Goal: Use online tool/utility: Utilize a website feature to perform a specific function

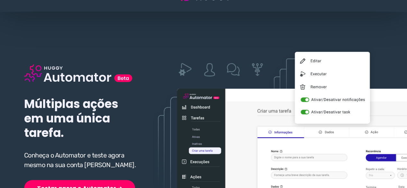
scroll to position [32, 0]
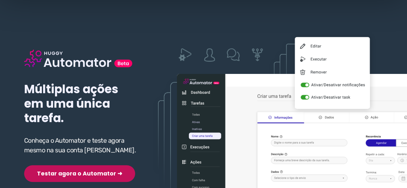
click at [73, 161] on div "Múltiplas ações em uma única tarefa. Conheça o Automator e teste agora mesmo na…" at bounding box center [81, 105] width 115 height 153
click at [69, 174] on button "Testar agora o Automator ➜" at bounding box center [79, 173] width 111 height 17
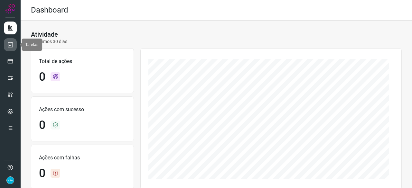
click at [11, 42] on icon at bounding box center [10, 44] width 7 height 6
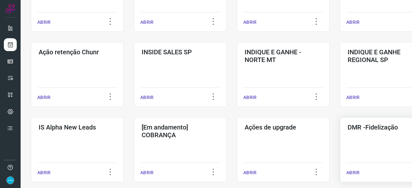
scroll to position [161, 0]
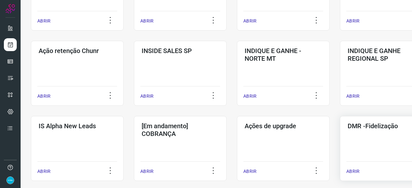
click at [355, 170] on p "ABRIR" at bounding box center [352, 171] width 13 height 7
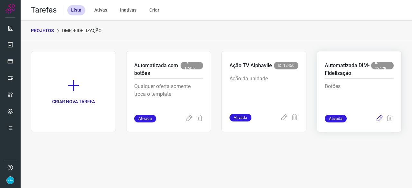
click at [380, 119] on icon at bounding box center [379, 119] width 8 height 8
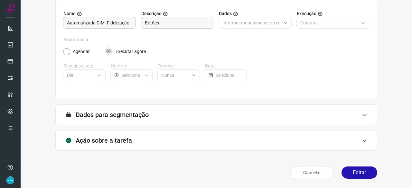
scroll to position [63, 0]
click at [357, 171] on button "Editar" at bounding box center [359, 173] width 36 height 12
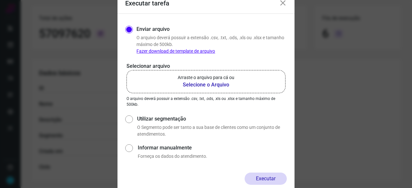
click at [203, 85] on b "Selecione o Arquivo" at bounding box center [206, 85] width 57 height 8
click at [0, 0] on input "Arraste o arquivo para cá ou Selecione o Arquivo" at bounding box center [0, 0] width 0 height 0
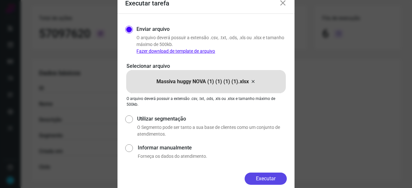
click at [270, 176] on button "Executar" at bounding box center [265, 179] width 42 height 12
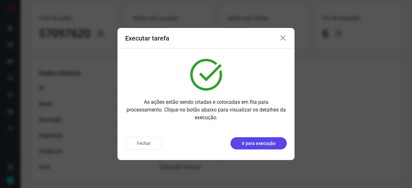
click at [268, 143] on p "Ir para execução" at bounding box center [259, 143] width 34 height 7
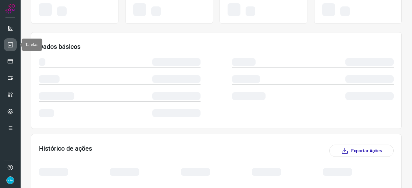
click at [10, 44] on icon at bounding box center [10, 44] width 7 height 6
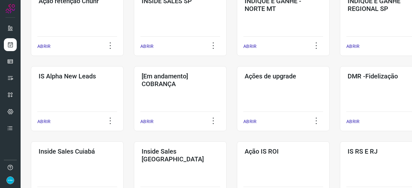
scroll to position [212, 0]
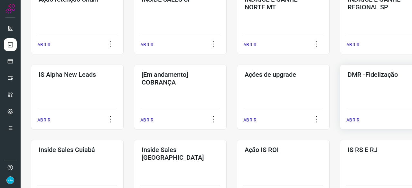
click at [353, 117] on p "ABRIR" at bounding box center [352, 120] width 13 height 7
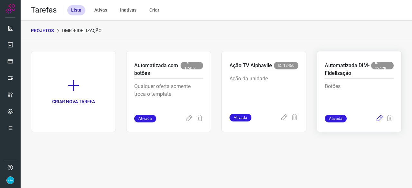
click at [382, 119] on icon at bounding box center [379, 119] width 8 height 8
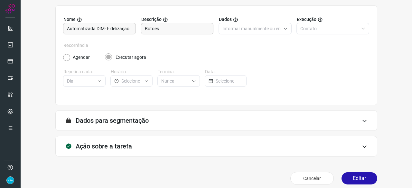
scroll to position [63, 0]
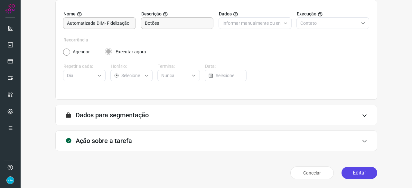
click at [348, 173] on button "Editar" at bounding box center [359, 173] width 36 height 12
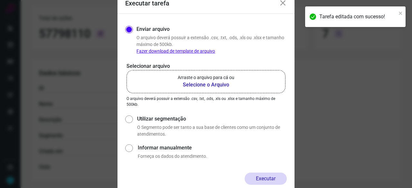
click at [185, 85] on b "Selecione o Arquivo" at bounding box center [206, 85] width 57 height 8
click at [0, 0] on input "Arraste o arquivo para cá ou Selecione o Arquivo" at bounding box center [0, 0] width 0 height 0
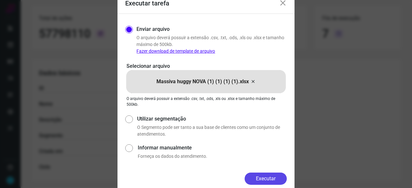
click at [270, 182] on button "Executar" at bounding box center [265, 179] width 42 height 12
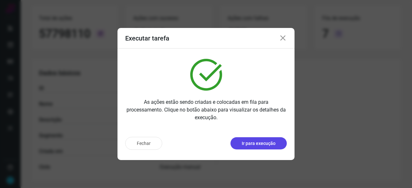
click at [263, 145] on p "Ir para execução" at bounding box center [259, 143] width 34 height 7
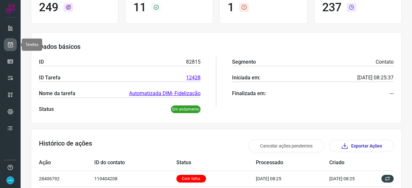
click at [12, 43] on icon at bounding box center [10, 44] width 7 height 6
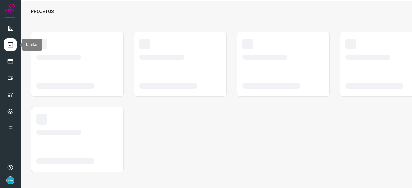
scroll to position [19, 0]
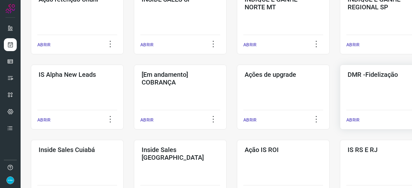
click at [353, 119] on p "ABRIR" at bounding box center [352, 120] width 13 height 7
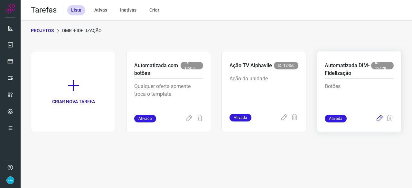
click at [379, 118] on icon at bounding box center [379, 119] width 8 height 8
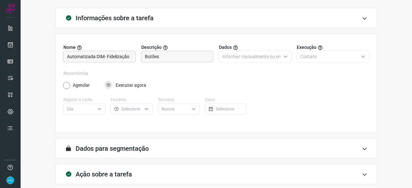
scroll to position [63, 0]
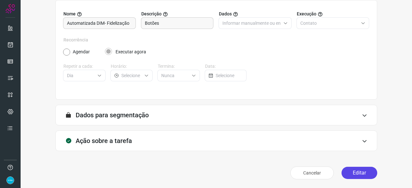
click at [354, 171] on button "Editar" at bounding box center [359, 173] width 36 height 12
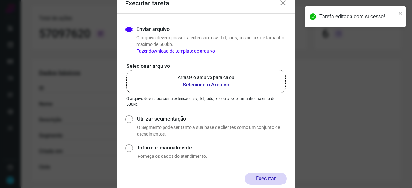
click at [186, 85] on b "Selecione o Arquivo" at bounding box center [206, 85] width 57 height 8
click at [0, 0] on input "Arraste o arquivo para cá ou Selecione o Arquivo" at bounding box center [0, 0] width 0 height 0
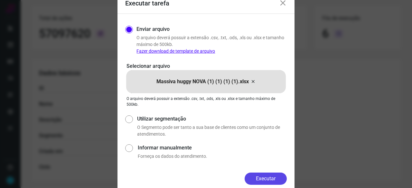
click at [262, 176] on button "Executar" at bounding box center [265, 179] width 42 height 12
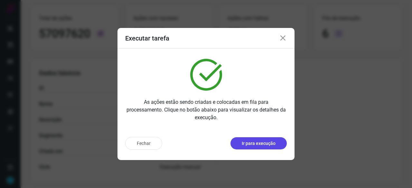
click at [257, 144] on p "Ir para execução" at bounding box center [259, 143] width 34 height 7
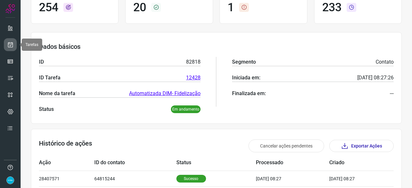
click at [11, 41] on icon at bounding box center [10, 44] width 7 height 6
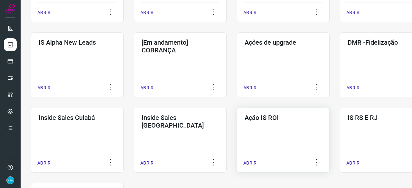
scroll to position [277, 0]
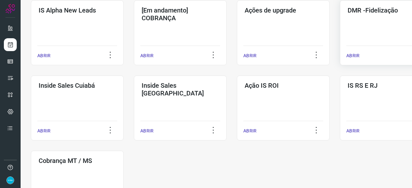
click at [353, 55] on p "ABRIR" at bounding box center [352, 55] width 13 height 7
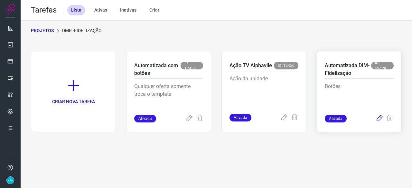
click at [380, 116] on icon at bounding box center [379, 119] width 8 height 8
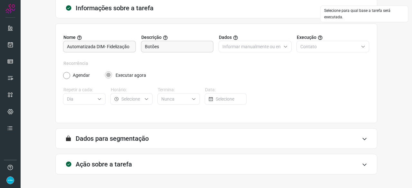
scroll to position [63, 0]
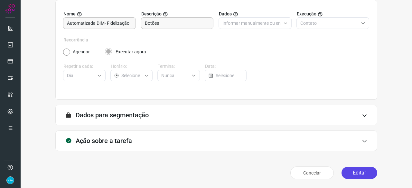
drag, startPoint x: 358, startPoint y: 172, endPoint x: 358, endPoint y: 167, distance: 5.2
click at [358, 172] on button "Editar" at bounding box center [359, 173] width 36 height 12
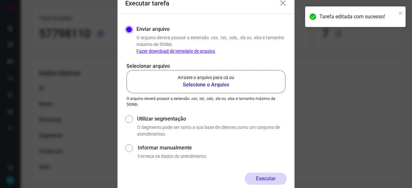
click at [201, 85] on b "Selecione o Arquivo" at bounding box center [206, 85] width 57 height 8
click at [0, 0] on input "Arraste o arquivo para cá ou Selecione o Arquivo" at bounding box center [0, 0] width 0 height 0
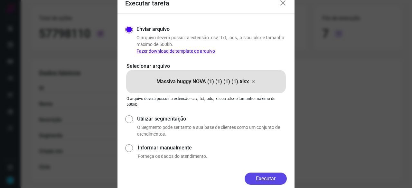
click at [279, 180] on button "Executar" at bounding box center [265, 179] width 42 height 12
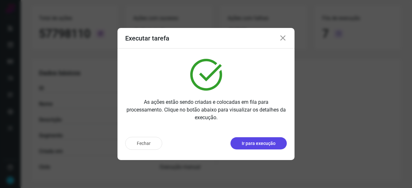
click at [260, 144] on p "Ir para execução" at bounding box center [259, 143] width 34 height 7
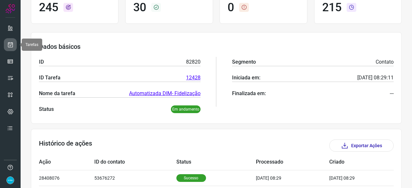
click at [11, 45] on icon at bounding box center [10, 44] width 7 height 6
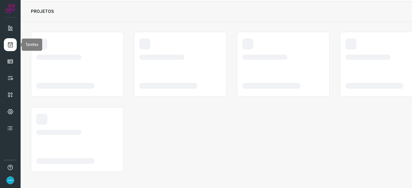
scroll to position [19, 0]
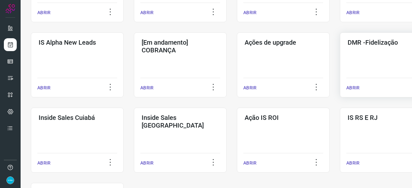
click at [356, 85] on p "ABRIR" at bounding box center [352, 88] width 13 height 7
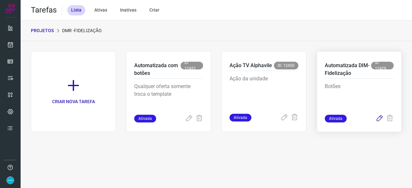
click at [379, 119] on icon at bounding box center [379, 119] width 8 height 8
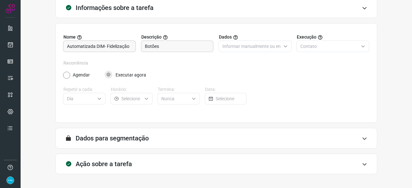
scroll to position [63, 0]
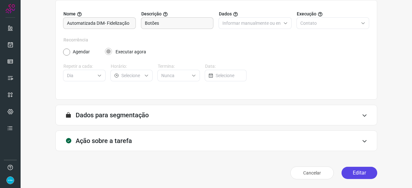
click at [354, 170] on button "Editar" at bounding box center [359, 173] width 36 height 12
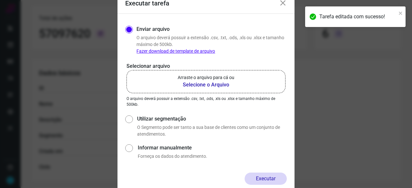
click at [198, 84] on b "Selecione o Arquivo" at bounding box center [206, 85] width 57 height 8
click at [0, 0] on input "Arraste o arquivo para cá ou Selecione o Arquivo" at bounding box center [0, 0] width 0 height 0
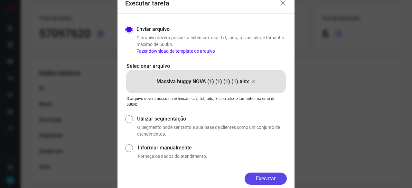
click at [263, 175] on button "Executar" at bounding box center [265, 179] width 42 height 12
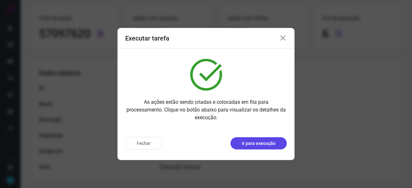
click at [259, 144] on p "Ir para execução" at bounding box center [259, 143] width 34 height 7
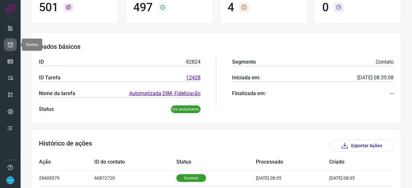
click at [9, 46] on icon at bounding box center [10, 44] width 7 height 6
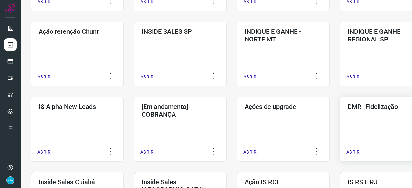
click at [351, 153] on p "ABRIR" at bounding box center [352, 152] width 13 height 7
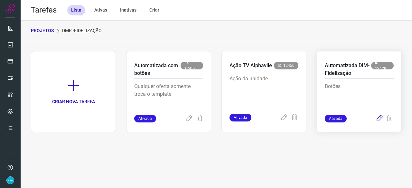
click at [378, 117] on icon at bounding box center [379, 119] width 8 height 8
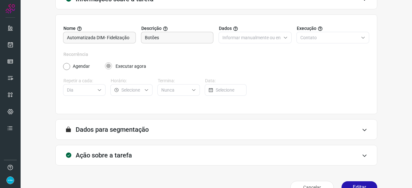
scroll to position [63, 0]
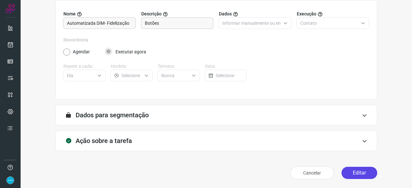
click at [356, 171] on button "Editar" at bounding box center [359, 173] width 36 height 12
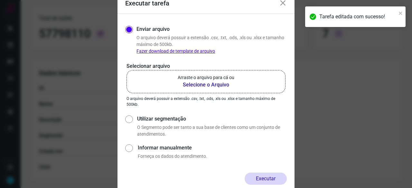
click at [206, 83] on b "Selecione o Arquivo" at bounding box center [206, 85] width 57 height 8
click at [0, 0] on input "Arraste o arquivo para cá ou Selecione o Arquivo" at bounding box center [0, 0] width 0 height 0
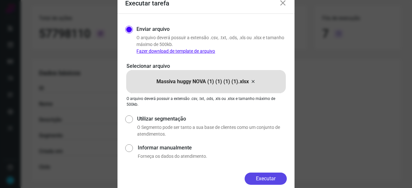
click at [274, 176] on button "Executar" at bounding box center [265, 179] width 42 height 12
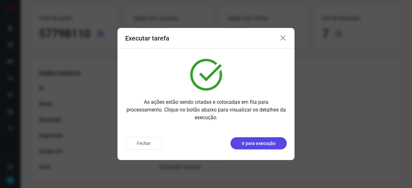
click at [255, 144] on p "Ir para execução" at bounding box center [259, 143] width 34 height 7
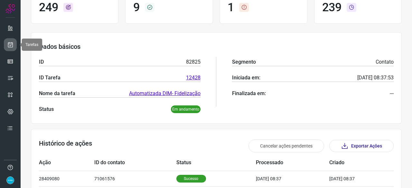
click at [11, 44] on icon at bounding box center [10, 44] width 7 height 6
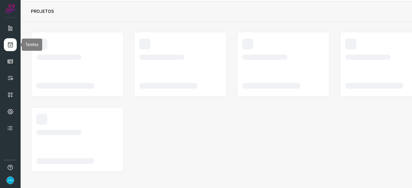
scroll to position [19, 0]
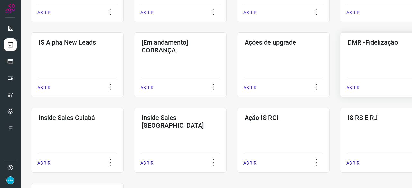
click at [349, 90] on p "ABRIR" at bounding box center [352, 88] width 13 height 7
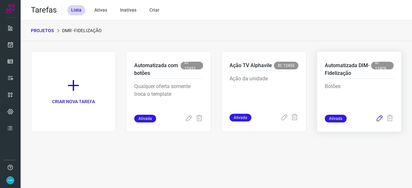
click at [378, 118] on icon at bounding box center [379, 119] width 8 height 8
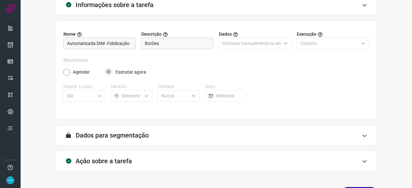
scroll to position [63, 0]
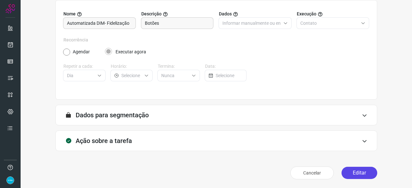
click at [342, 173] on button "Editar" at bounding box center [359, 173] width 36 height 12
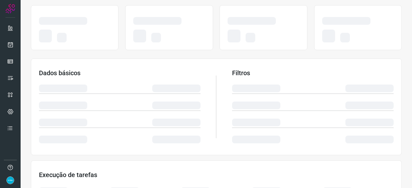
scroll to position [95, 0]
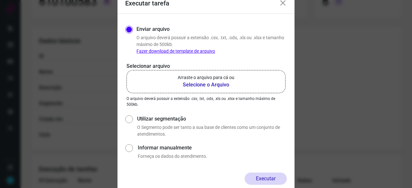
click at [197, 83] on b "Selecione o Arquivo" at bounding box center [206, 85] width 57 height 8
click at [0, 0] on input "Arraste o arquivo para cá ou Selecione o Arquivo" at bounding box center [0, 0] width 0 height 0
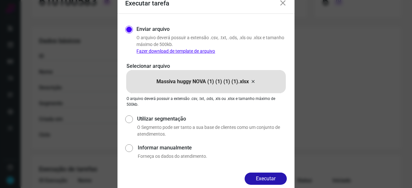
click at [253, 174] on button "Executar" at bounding box center [265, 179] width 42 height 12
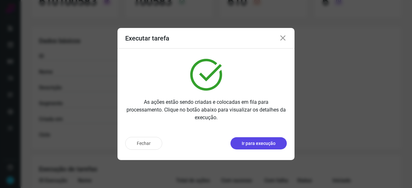
click at [249, 142] on p "Ir para execução" at bounding box center [259, 143] width 34 height 7
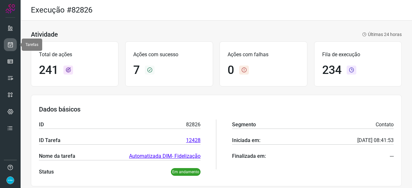
click at [13, 45] on icon at bounding box center [10, 44] width 7 height 6
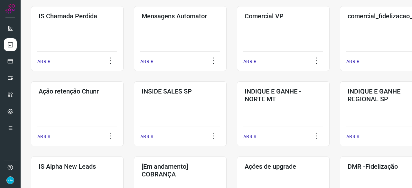
scroll to position [161, 0]
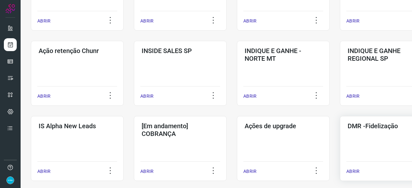
click at [354, 171] on p "ABRIR" at bounding box center [352, 171] width 13 height 7
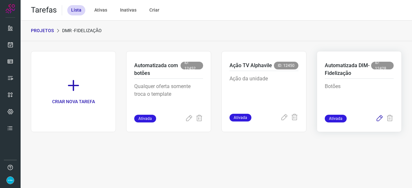
click at [379, 117] on icon at bounding box center [379, 119] width 8 height 8
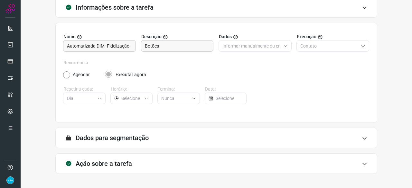
scroll to position [63, 0]
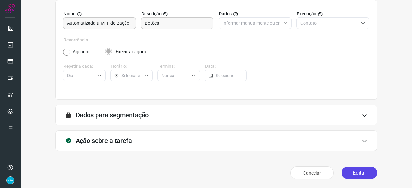
click at [358, 170] on button "Editar" at bounding box center [359, 173] width 36 height 12
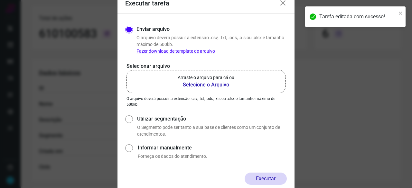
click at [200, 86] on b "Selecione o Arquivo" at bounding box center [206, 85] width 57 height 8
click at [0, 0] on input "Arraste o arquivo para cá ou Selecione o Arquivo" at bounding box center [0, 0] width 0 height 0
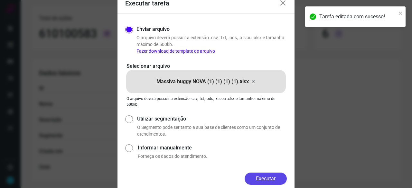
click at [261, 174] on button "Executar" at bounding box center [265, 179] width 42 height 12
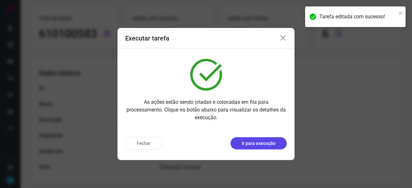
click at [261, 142] on p "Ir para execução" at bounding box center [259, 143] width 34 height 7
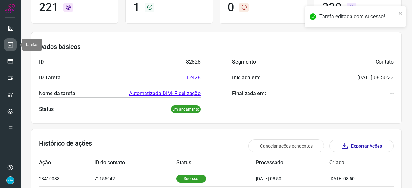
click at [10, 45] on icon at bounding box center [10, 44] width 7 height 6
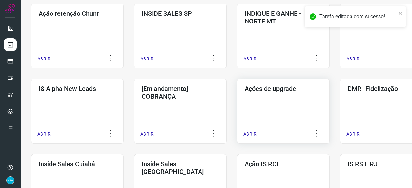
scroll to position [212, 0]
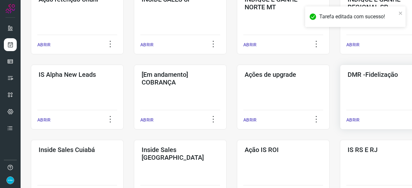
click at [350, 119] on p "ABRIR" at bounding box center [352, 120] width 13 height 7
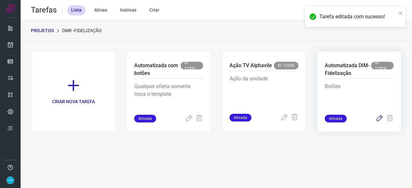
click at [380, 118] on icon at bounding box center [379, 119] width 8 height 8
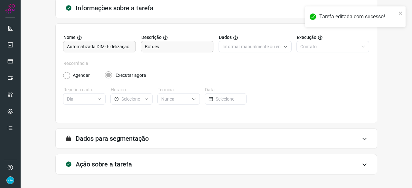
scroll to position [63, 0]
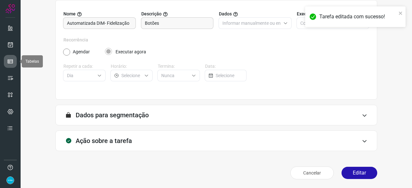
click at [11, 60] on icon at bounding box center [10, 61] width 6 height 6
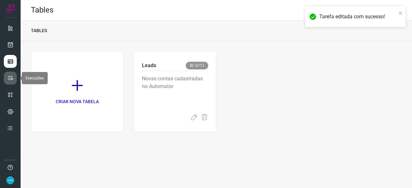
click at [10, 76] on icon at bounding box center [10, 78] width 6 height 6
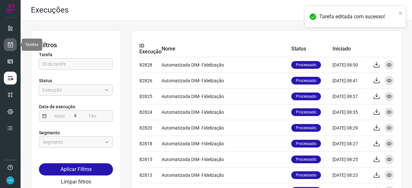
click at [9, 41] on icon at bounding box center [10, 44] width 7 height 6
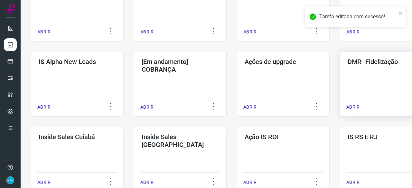
click at [355, 107] on p "ABRIR" at bounding box center [352, 107] width 13 height 7
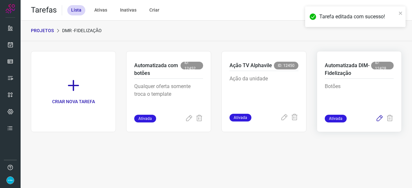
click at [379, 118] on icon at bounding box center [379, 119] width 8 height 8
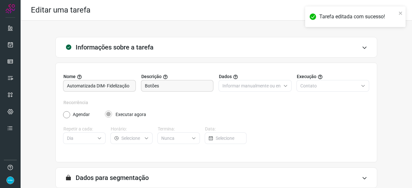
scroll to position [63, 0]
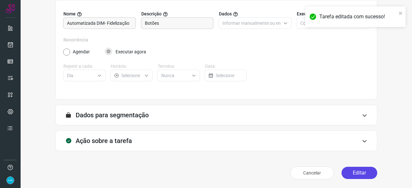
click at [363, 173] on button "Editar" at bounding box center [359, 173] width 36 height 12
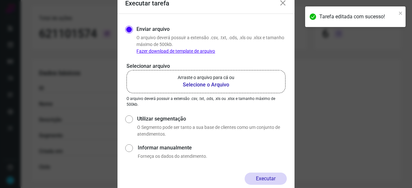
click at [207, 85] on b "Selecione o Arquivo" at bounding box center [206, 85] width 57 height 8
click at [0, 0] on input "Arraste o arquivo para cá ou Selecione o Arquivo" at bounding box center [0, 0] width 0 height 0
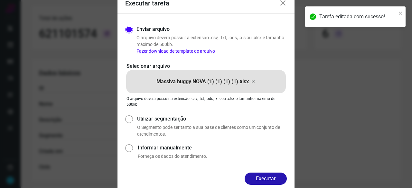
click at [280, 180] on button "Executar" at bounding box center [265, 179] width 42 height 12
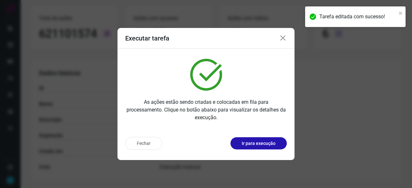
click at [264, 143] on p "Ir para execução" at bounding box center [259, 143] width 34 height 7
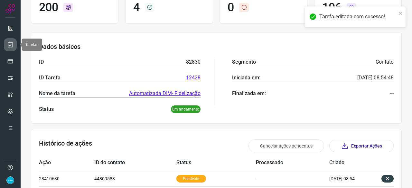
click at [11, 41] on icon at bounding box center [10, 44] width 7 height 6
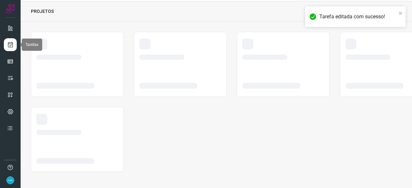
scroll to position [19, 0]
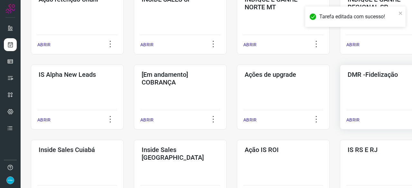
click at [355, 120] on p "ABRIR" at bounding box center [352, 120] width 13 height 7
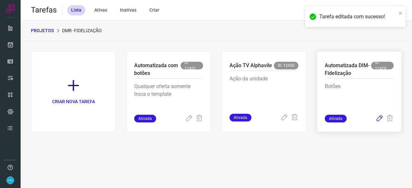
click at [379, 117] on icon at bounding box center [379, 119] width 8 height 8
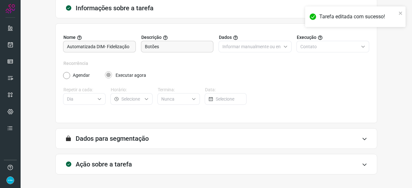
scroll to position [63, 0]
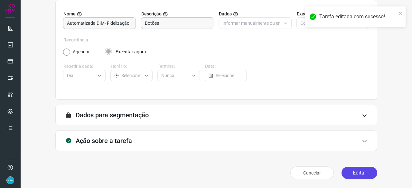
click at [348, 173] on button "Editar" at bounding box center [359, 173] width 36 height 12
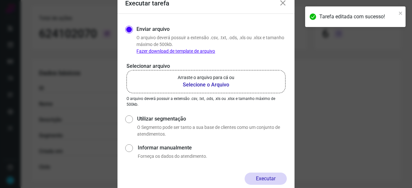
click at [198, 82] on b "Selecione o Arquivo" at bounding box center [206, 85] width 57 height 8
click at [0, 0] on input "Arraste o arquivo para cá ou Selecione o Arquivo" at bounding box center [0, 0] width 0 height 0
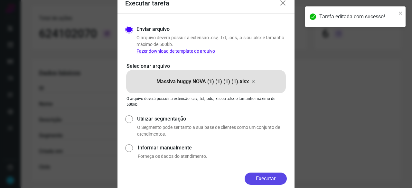
click at [264, 179] on button "Executar" at bounding box center [265, 179] width 42 height 12
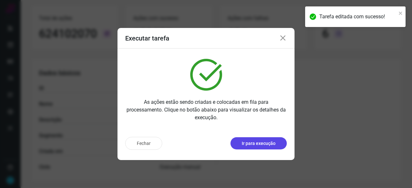
click at [263, 142] on p "Ir para execução" at bounding box center [259, 143] width 34 height 7
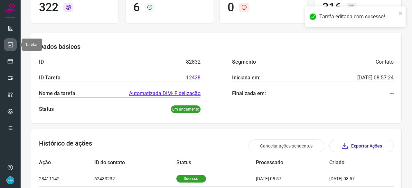
click at [14, 45] on link at bounding box center [10, 44] width 13 height 13
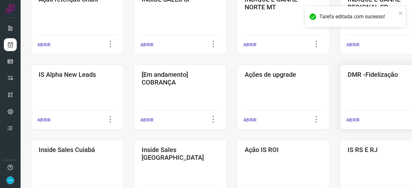
click at [351, 121] on p "ABRIR" at bounding box center [352, 120] width 13 height 7
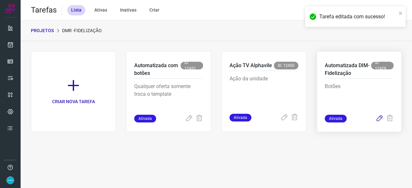
click at [380, 119] on icon at bounding box center [379, 119] width 8 height 8
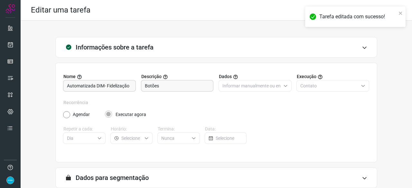
scroll to position [63, 0]
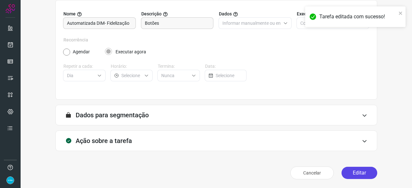
click at [355, 169] on button "Editar" at bounding box center [359, 173] width 36 height 12
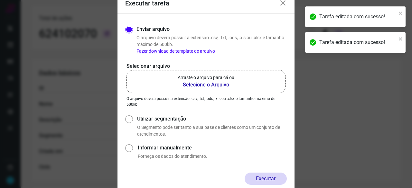
click at [187, 86] on b "Selecione o Arquivo" at bounding box center [206, 85] width 57 height 8
click at [0, 0] on input "Arraste o arquivo para cá ou Selecione o Arquivo" at bounding box center [0, 0] width 0 height 0
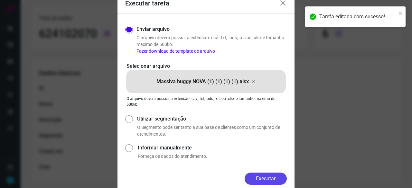
click at [274, 179] on button "Executar" at bounding box center [265, 179] width 42 height 12
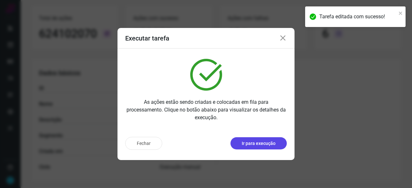
click at [260, 145] on p "Ir para execução" at bounding box center [259, 143] width 34 height 7
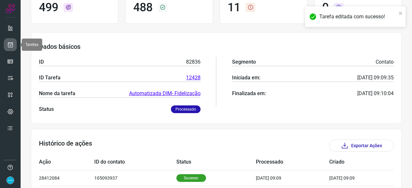
click at [13, 43] on icon at bounding box center [10, 44] width 7 height 6
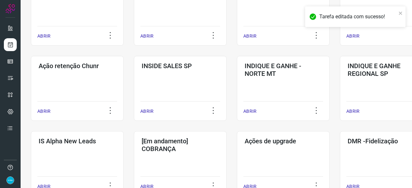
scroll to position [180, 0]
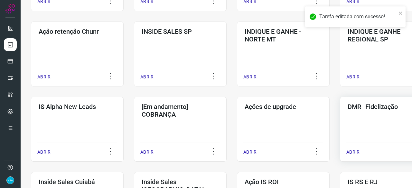
click at [349, 152] on p "ABRIR" at bounding box center [352, 152] width 13 height 7
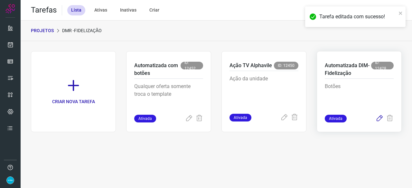
click at [379, 118] on icon at bounding box center [379, 119] width 8 height 8
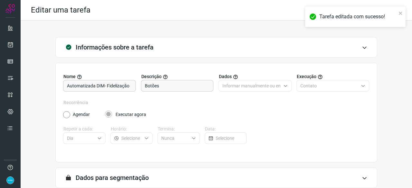
scroll to position [63, 0]
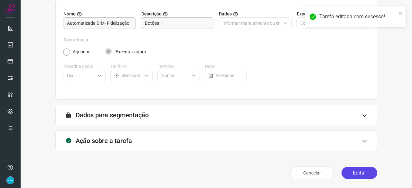
click at [360, 175] on button "Editar" at bounding box center [359, 173] width 36 height 12
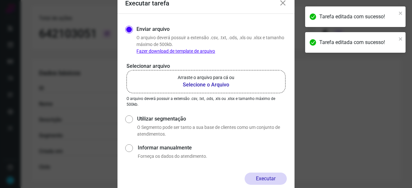
click at [214, 87] on b "Selecione o Arquivo" at bounding box center [206, 85] width 57 height 8
click at [0, 0] on input "Arraste o arquivo para cá ou Selecione o Arquivo" at bounding box center [0, 0] width 0 height 0
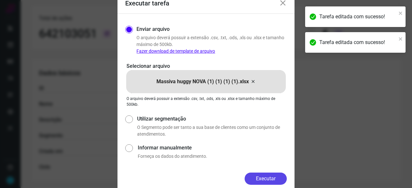
click at [278, 177] on button "Executar" at bounding box center [265, 179] width 42 height 12
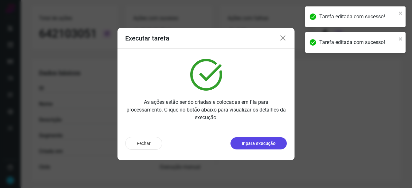
click at [262, 142] on p "Ir para execução" at bounding box center [259, 143] width 34 height 7
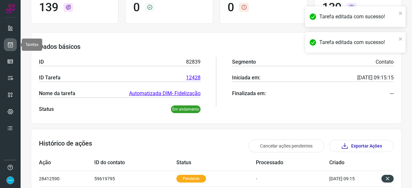
click at [12, 45] on icon at bounding box center [10, 44] width 7 height 6
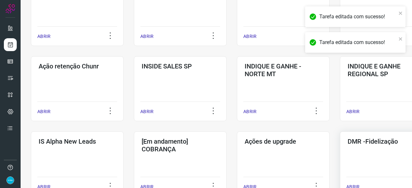
scroll to position [212, 0]
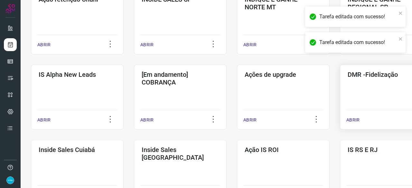
click at [351, 117] on p "ABRIR" at bounding box center [352, 120] width 13 height 7
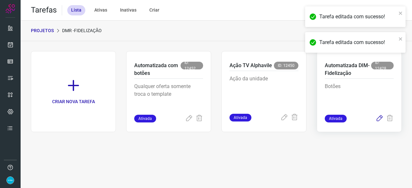
click at [380, 117] on icon at bounding box center [379, 119] width 8 height 8
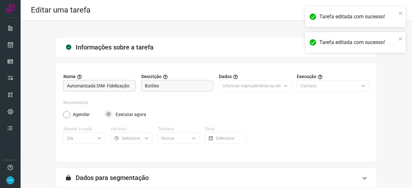
scroll to position [63, 0]
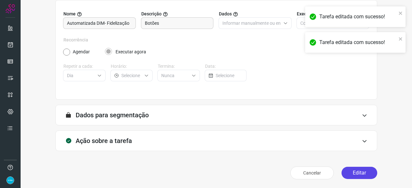
click at [348, 175] on button "Editar" at bounding box center [359, 173] width 36 height 12
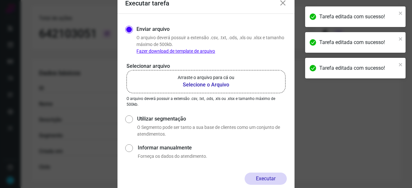
click at [207, 84] on b "Selecione o Arquivo" at bounding box center [206, 85] width 57 height 8
click at [0, 0] on input "Arraste o arquivo para cá ou Selecione o Arquivo" at bounding box center [0, 0] width 0 height 0
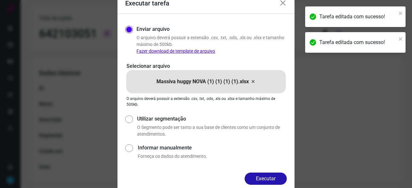
click at [276, 178] on button "Executar" at bounding box center [265, 179] width 42 height 12
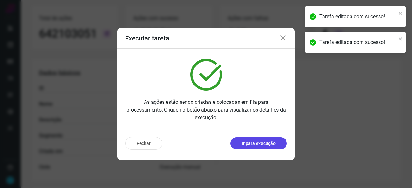
click at [266, 141] on p "Ir para execução" at bounding box center [259, 143] width 34 height 7
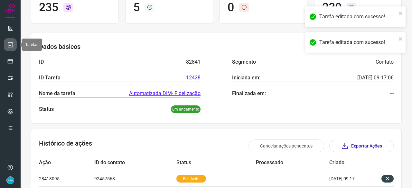
click at [13, 45] on icon at bounding box center [10, 44] width 7 height 6
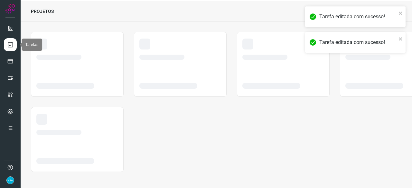
scroll to position [19, 0]
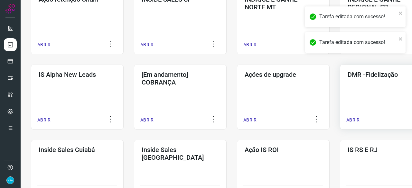
click at [355, 121] on p "ABRIR" at bounding box center [352, 120] width 13 height 7
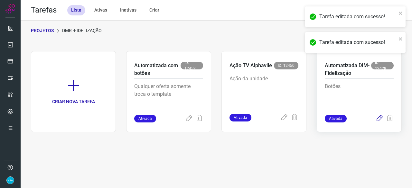
click at [379, 117] on icon at bounding box center [379, 119] width 8 height 8
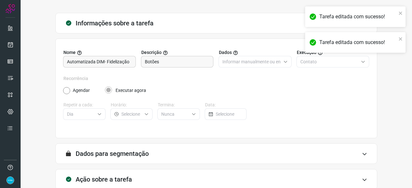
scroll to position [63, 0]
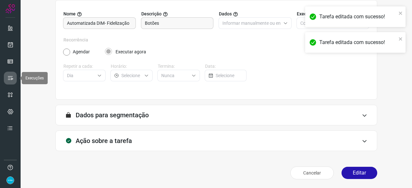
click at [10, 77] on icon at bounding box center [10, 78] width 6 height 6
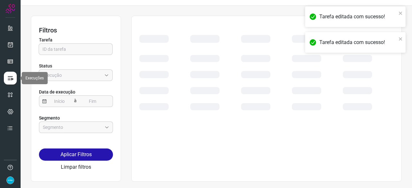
scroll to position [14, 0]
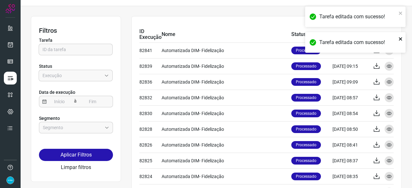
drag, startPoint x: 400, startPoint y: 38, endPoint x: 403, endPoint y: 26, distance: 11.9
click at [401, 38] on icon "close" at bounding box center [400, 38] width 5 height 5
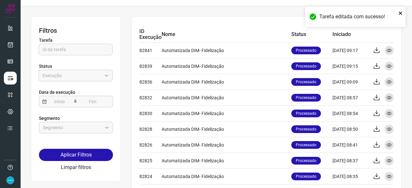
click at [402, 14] on icon "close" at bounding box center [400, 13] width 5 height 5
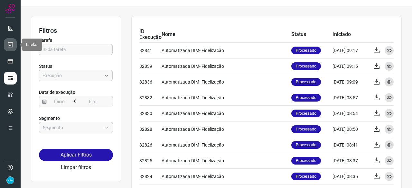
click at [12, 48] on link at bounding box center [10, 44] width 13 height 13
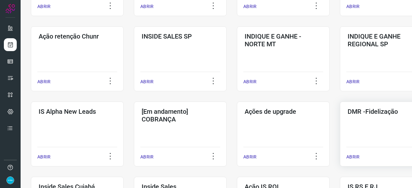
click at [354, 155] on p "ABRIR" at bounding box center [352, 157] width 13 height 7
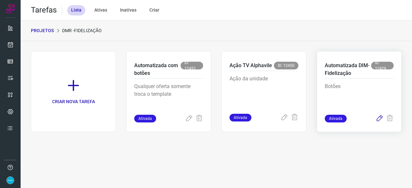
click at [381, 117] on icon at bounding box center [379, 119] width 8 height 8
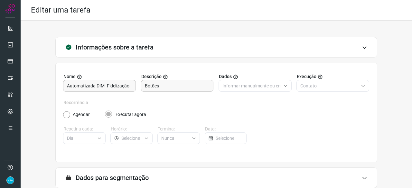
scroll to position [63, 0]
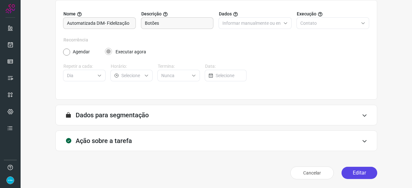
click at [347, 173] on button "Editar" at bounding box center [359, 173] width 36 height 12
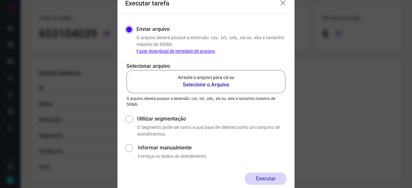
click at [199, 83] on b "Selecione o Arquivo" at bounding box center [206, 85] width 57 height 8
click at [0, 0] on input "Arraste o arquivo para cá ou Selecione o Arquivo" at bounding box center [0, 0] width 0 height 0
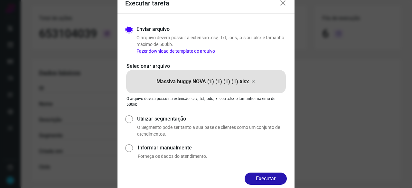
drag, startPoint x: 265, startPoint y: 176, endPoint x: 271, endPoint y: 179, distance: 6.6
click at [265, 176] on button "Executar" at bounding box center [265, 179] width 42 height 12
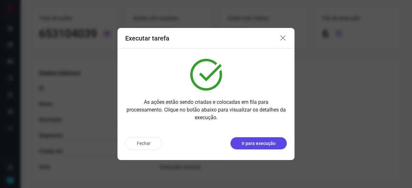
click at [248, 146] on p "Ir para execução" at bounding box center [259, 143] width 34 height 7
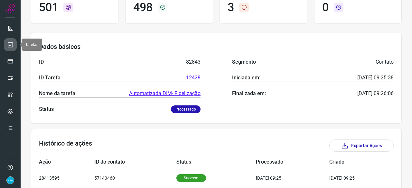
click at [9, 43] on icon at bounding box center [10, 44] width 7 height 6
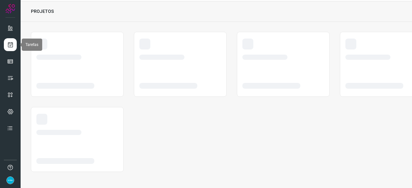
scroll to position [19, 0]
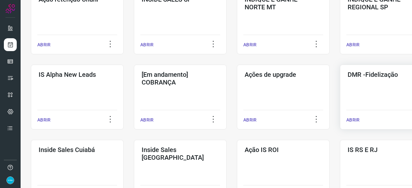
click at [351, 122] on p "ABRIR" at bounding box center [352, 120] width 13 height 7
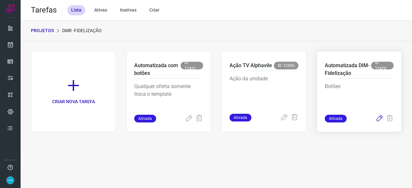
click at [378, 118] on icon at bounding box center [379, 119] width 8 height 8
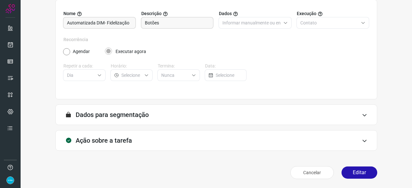
scroll to position [63, 0]
click at [362, 171] on button "Editar" at bounding box center [359, 173] width 36 height 12
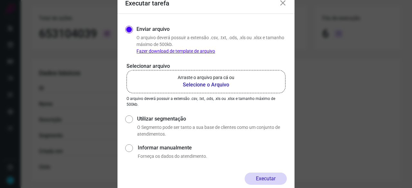
click at [204, 83] on b "Selecione o Arquivo" at bounding box center [206, 85] width 57 height 8
click at [0, 0] on input "Arraste o arquivo para cá ou Selecione o Arquivo" at bounding box center [0, 0] width 0 height 0
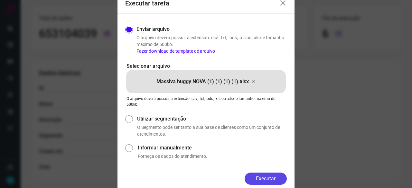
click at [259, 184] on button "Executar" at bounding box center [265, 179] width 42 height 12
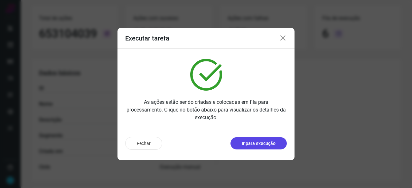
click at [265, 145] on p "Ir para execução" at bounding box center [259, 143] width 34 height 7
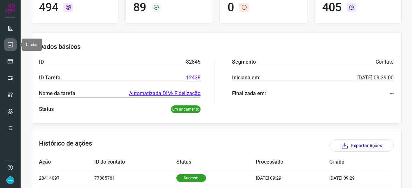
click at [12, 45] on icon at bounding box center [10, 44] width 7 height 6
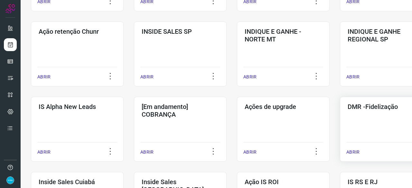
click at [354, 151] on p "ABRIR" at bounding box center [352, 152] width 13 height 7
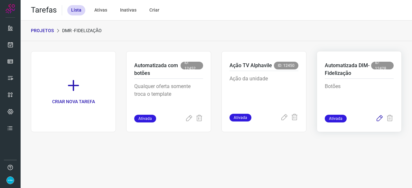
click at [380, 116] on icon at bounding box center [379, 119] width 8 height 8
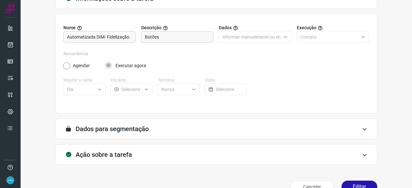
scroll to position [63, 0]
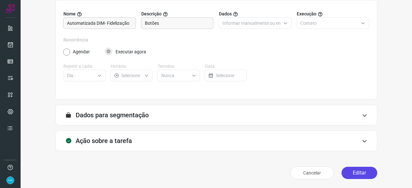
click at [350, 175] on button "Editar" at bounding box center [359, 173] width 36 height 12
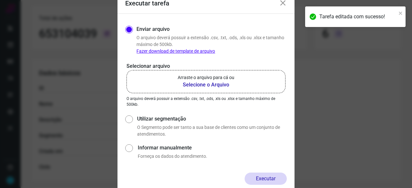
click at [221, 84] on b "Selecione o Arquivo" at bounding box center [206, 85] width 57 height 8
click at [0, 0] on input "Arraste o arquivo para cá ou Selecione o Arquivo" at bounding box center [0, 0] width 0 height 0
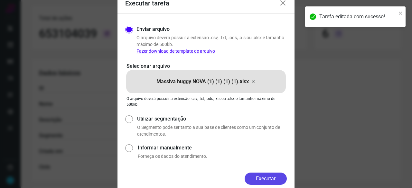
click at [261, 179] on button "Executar" at bounding box center [265, 179] width 42 height 12
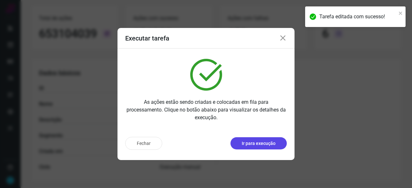
click at [263, 144] on p "Ir para execução" at bounding box center [259, 143] width 34 height 7
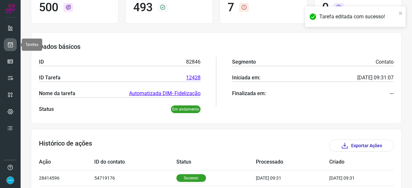
click at [13, 41] on icon at bounding box center [10, 44] width 7 height 6
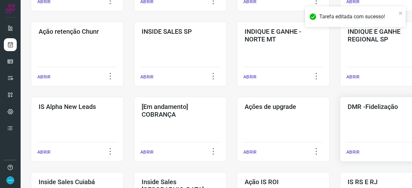
click at [349, 150] on p "ABRIR" at bounding box center [352, 152] width 13 height 7
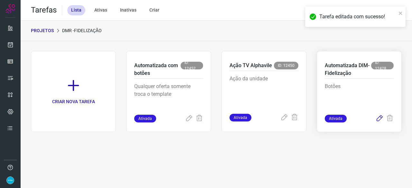
click at [379, 119] on icon at bounding box center [379, 119] width 8 height 8
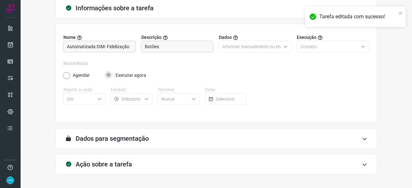
scroll to position [63, 0]
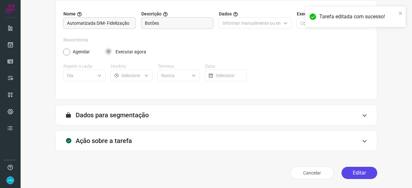
click at [360, 173] on button "Editar" at bounding box center [359, 173] width 36 height 12
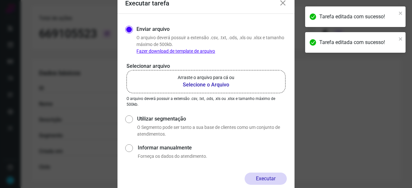
click at [210, 85] on b "Selecione o Arquivo" at bounding box center [206, 85] width 57 height 8
click at [0, 0] on input "Arraste o arquivo para cá ou Selecione o Arquivo" at bounding box center [0, 0] width 0 height 0
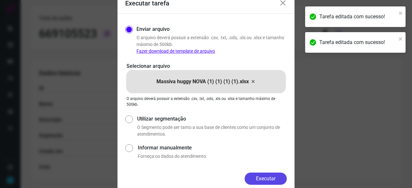
click at [262, 177] on button "Executar" at bounding box center [265, 179] width 42 height 12
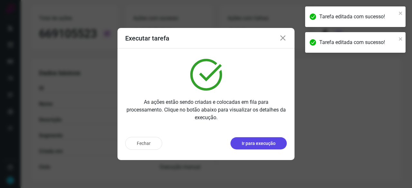
click at [264, 145] on p "Ir para execução" at bounding box center [259, 143] width 34 height 7
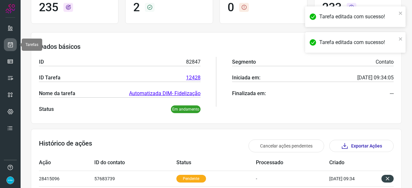
click at [11, 45] on icon at bounding box center [10, 44] width 7 height 6
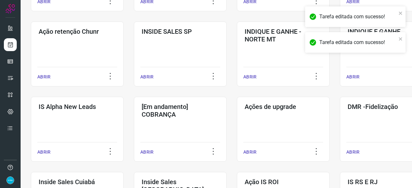
scroll to position [212, 0]
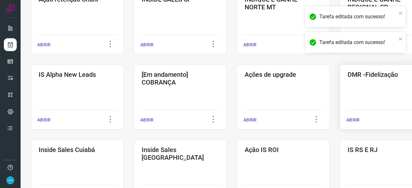
click at [355, 120] on p "ABRIR" at bounding box center [352, 120] width 13 height 7
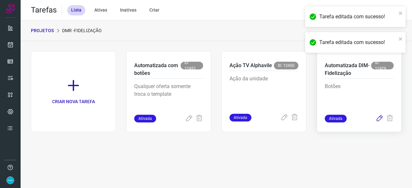
click at [380, 119] on icon at bounding box center [379, 119] width 8 height 8
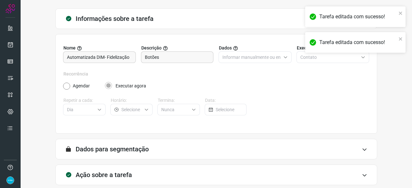
scroll to position [63, 0]
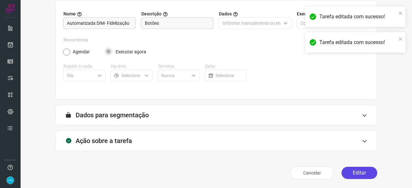
click at [353, 174] on button "Editar" at bounding box center [359, 173] width 36 height 12
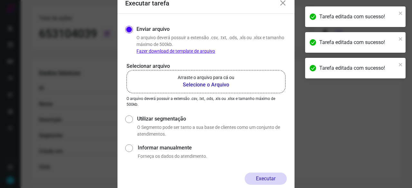
click at [204, 85] on b "Selecione o Arquivo" at bounding box center [206, 85] width 57 height 8
click at [0, 0] on input "Arraste o arquivo para cá ou Selecione o Arquivo" at bounding box center [0, 0] width 0 height 0
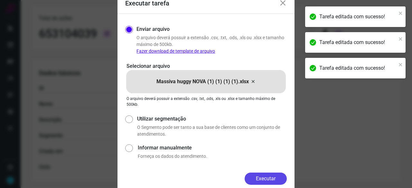
click at [262, 174] on button "Executar" at bounding box center [265, 179] width 42 height 12
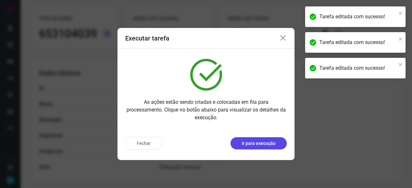
click at [268, 142] on p "Ir para execução" at bounding box center [259, 143] width 34 height 7
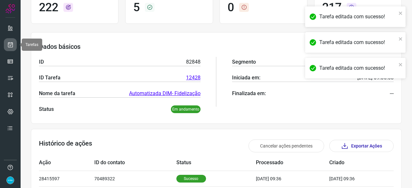
click at [12, 44] on icon at bounding box center [10, 44] width 7 height 6
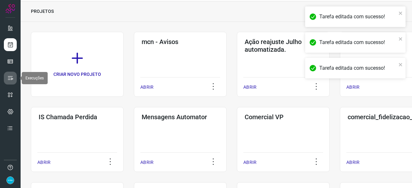
click at [11, 77] on icon at bounding box center [10, 78] width 6 height 6
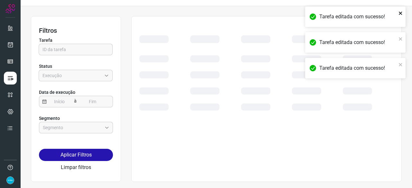
click at [399, 14] on icon "close" at bounding box center [400, 13] width 5 height 5
click at [399, 37] on icon "close" at bounding box center [400, 38] width 5 height 5
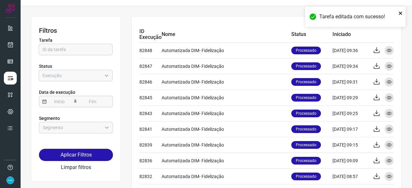
click at [399, 13] on icon "close" at bounding box center [400, 13] width 5 height 5
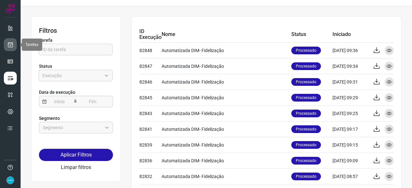
click at [10, 46] on icon at bounding box center [10, 44] width 7 height 6
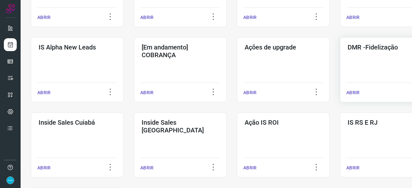
click at [356, 93] on p "ABRIR" at bounding box center [352, 92] width 13 height 7
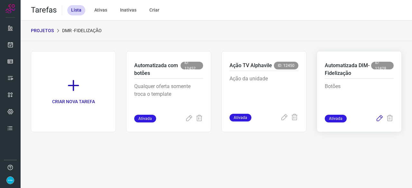
click at [378, 117] on icon at bounding box center [379, 119] width 8 height 8
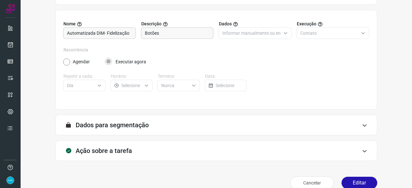
scroll to position [63, 0]
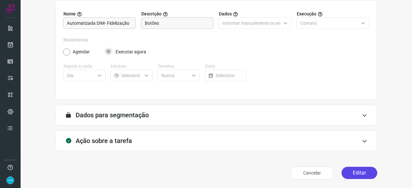
click at [349, 175] on button "Editar" at bounding box center [359, 173] width 36 height 12
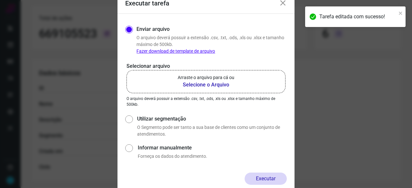
click at [187, 84] on b "Selecione o Arquivo" at bounding box center [206, 85] width 57 height 8
click at [0, 0] on input "Arraste o arquivo para cá ou Selecione o Arquivo" at bounding box center [0, 0] width 0 height 0
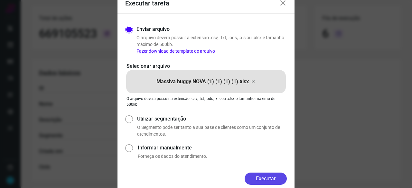
click at [275, 179] on button "Executar" at bounding box center [265, 179] width 42 height 12
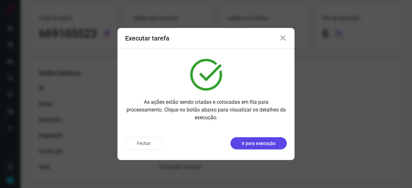
click at [282, 141] on button "Ir para execução" at bounding box center [258, 143] width 56 height 12
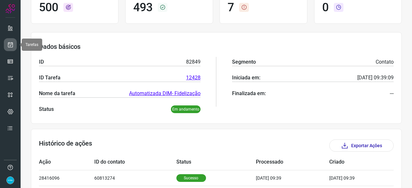
click at [8, 42] on icon at bounding box center [10, 44] width 7 height 6
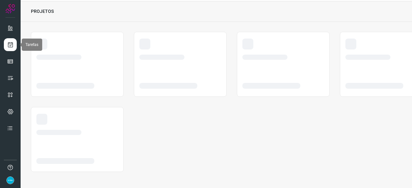
scroll to position [19, 0]
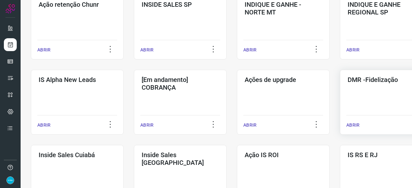
click at [354, 124] on p "ABRIR" at bounding box center [352, 125] width 13 height 7
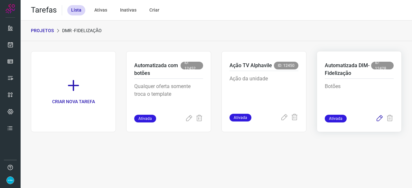
click at [378, 119] on icon at bounding box center [379, 119] width 8 height 8
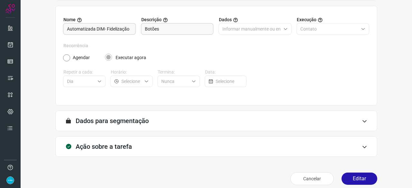
scroll to position [63, 0]
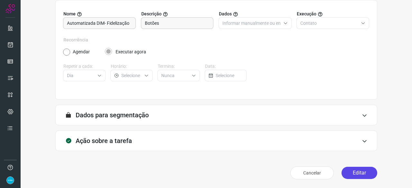
click at [353, 172] on button "Editar" at bounding box center [359, 173] width 36 height 12
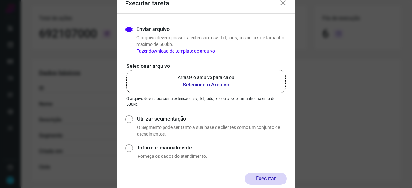
click at [198, 84] on b "Selecione o Arquivo" at bounding box center [206, 85] width 57 height 8
click at [0, 0] on input "Arraste o arquivo para cá ou Selecione o Arquivo" at bounding box center [0, 0] width 0 height 0
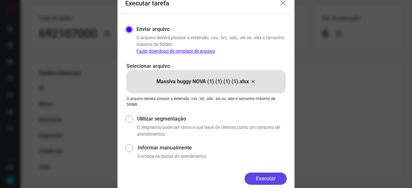
click at [272, 178] on button "Executar" at bounding box center [265, 179] width 42 height 12
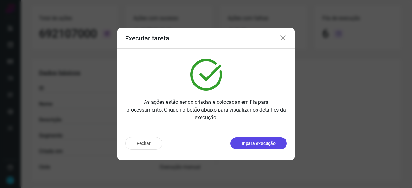
click at [259, 141] on p "Ir para execução" at bounding box center [259, 143] width 34 height 7
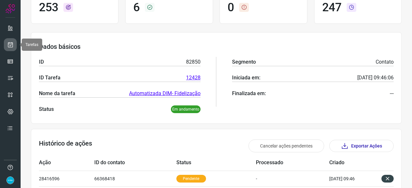
click at [11, 42] on icon at bounding box center [10, 44] width 7 height 6
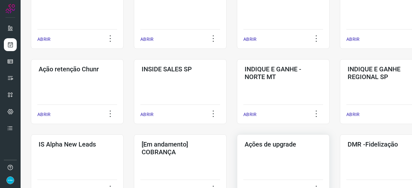
scroll to position [180, 0]
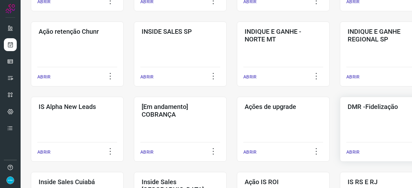
click at [352, 150] on p "ABRIR" at bounding box center [352, 152] width 13 height 7
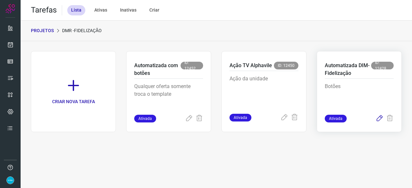
click at [379, 118] on icon at bounding box center [379, 119] width 8 height 8
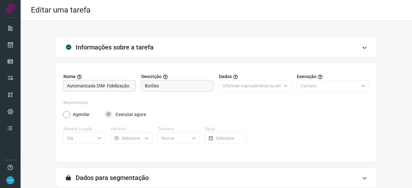
scroll to position [63, 0]
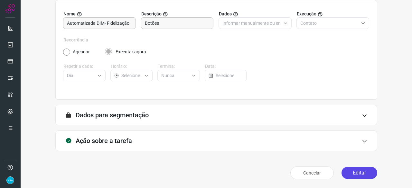
click at [352, 173] on button "Editar" at bounding box center [359, 173] width 36 height 12
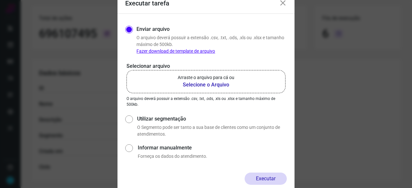
click at [207, 86] on b "Selecione o Arquivo" at bounding box center [206, 85] width 57 height 8
click at [0, 0] on input "Arraste o arquivo para cá ou Selecione o Arquivo" at bounding box center [0, 0] width 0 height 0
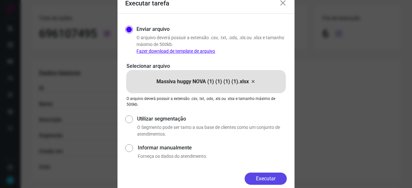
click at [258, 176] on button "Executar" at bounding box center [265, 179] width 42 height 12
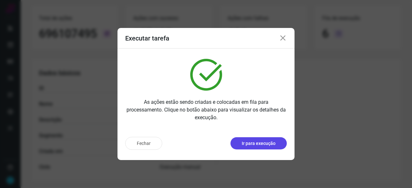
click at [271, 144] on p "Ir para execução" at bounding box center [259, 143] width 34 height 7
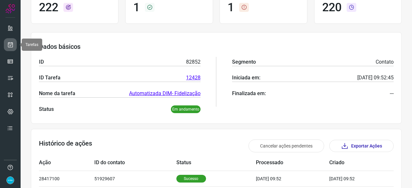
click at [11, 43] on icon at bounding box center [10, 44] width 7 height 6
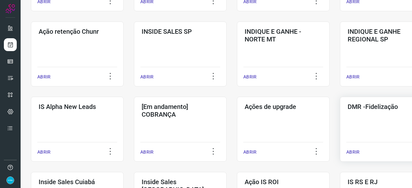
click at [352, 153] on p "ABRIR" at bounding box center [352, 152] width 13 height 7
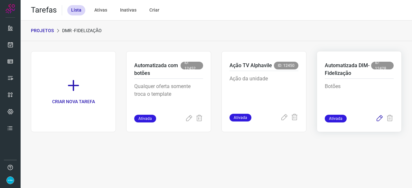
click at [380, 116] on icon at bounding box center [379, 119] width 8 height 8
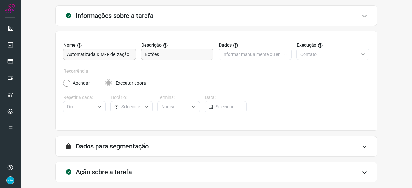
scroll to position [63, 0]
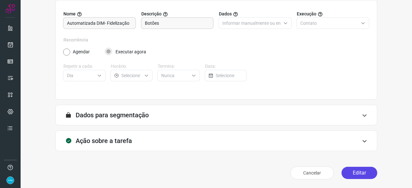
click at [345, 168] on button "Editar" at bounding box center [359, 173] width 36 height 12
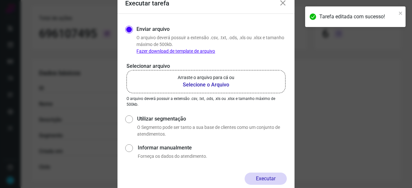
click at [188, 86] on b "Selecione o Arquivo" at bounding box center [206, 85] width 57 height 8
click at [0, 0] on input "Arraste o arquivo para cá ou Selecione o Arquivo" at bounding box center [0, 0] width 0 height 0
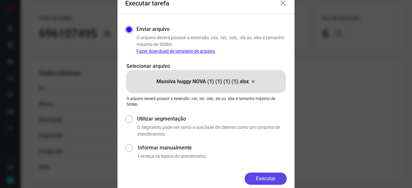
click at [274, 177] on button "Executar" at bounding box center [265, 179] width 42 height 12
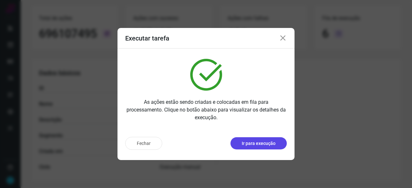
click at [248, 146] on p "Ir para execução" at bounding box center [259, 143] width 34 height 7
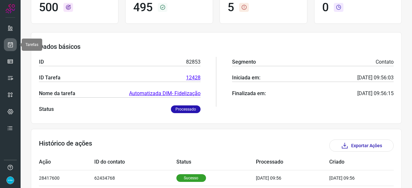
click at [11, 47] on icon at bounding box center [10, 44] width 7 height 6
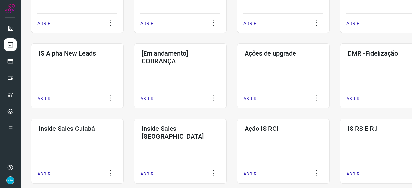
scroll to position [244, 0]
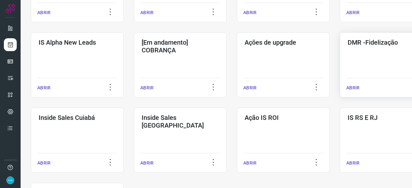
click at [353, 87] on p "ABRIR" at bounding box center [352, 88] width 13 height 7
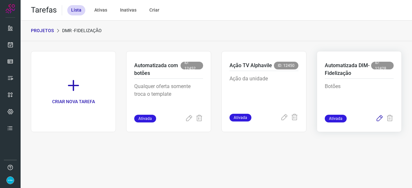
click at [379, 120] on icon at bounding box center [379, 119] width 8 height 8
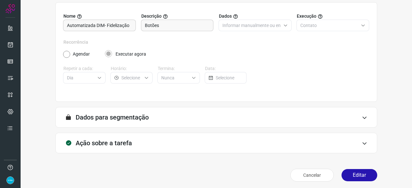
scroll to position [63, 0]
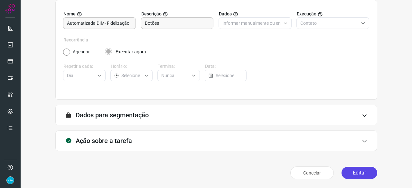
click at [351, 173] on button "Editar" at bounding box center [359, 173] width 36 height 12
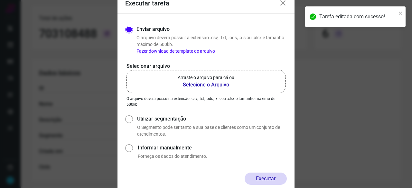
click at [199, 86] on b "Selecione o Arquivo" at bounding box center [206, 85] width 57 height 8
click at [0, 0] on input "Arraste o arquivo para cá ou Selecione o Arquivo" at bounding box center [0, 0] width 0 height 0
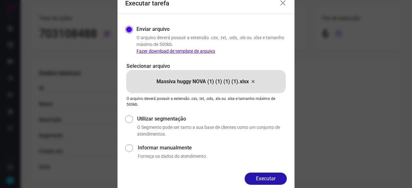
click at [267, 178] on button "Executar" at bounding box center [265, 179] width 42 height 12
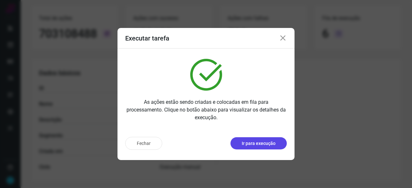
click at [259, 145] on p "Ir para execução" at bounding box center [259, 143] width 34 height 7
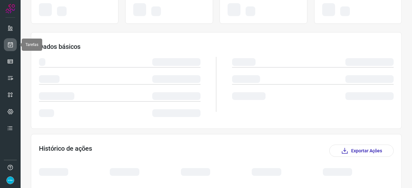
click at [12, 44] on icon at bounding box center [10, 44] width 7 height 6
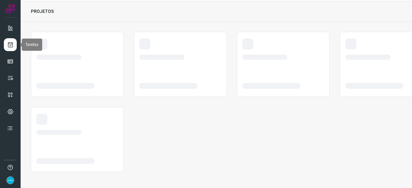
scroll to position [19, 0]
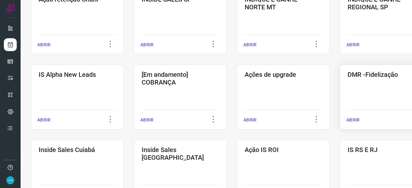
click at [352, 121] on p "ABRIR" at bounding box center [352, 120] width 13 height 7
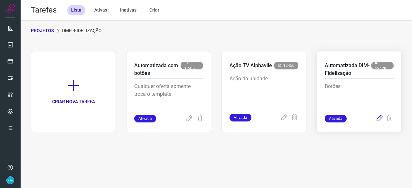
click at [381, 117] on icon at bounding box center [379, 119] width 8 height 8
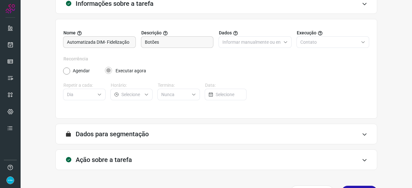
scroll to position [63, 0]
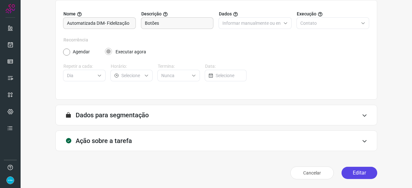
click at [346, 175] on button "Editar" at bounding box center [359, 173] width 36 height 12
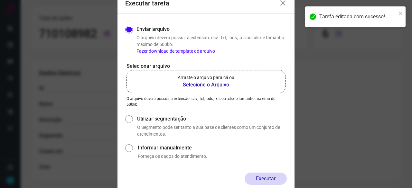
click at [205, 84] on b "Selecione o Arquivo" at bounding box center [206, 85] width 57 height 8
click at [0, 0] on input "Arraste o arquivo para cá ou Selecione o Arquivo" at bounding box center [0, 0] width 0 height 0
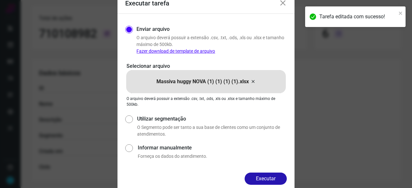
click at [261, 178] on button "Executar" at bounding box center [265, 179] width 42 height 12
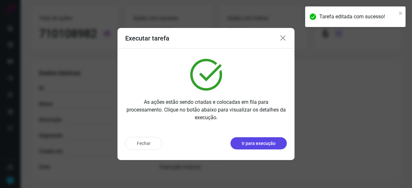
click at [253, 145] on p "Ir para execução" at bounding box center [259, 143] width 34 height 7
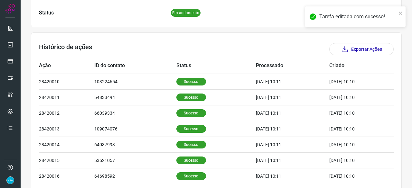
scroll to position [31, 0]
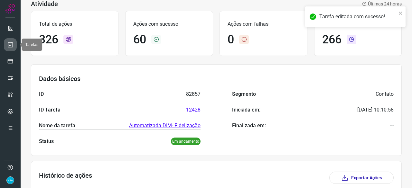
click at [11, 46] on icon at bounding box center [10, 44] width 7 height 6
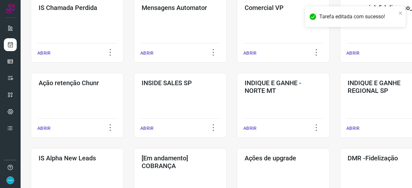
scroll to position [148, 0]
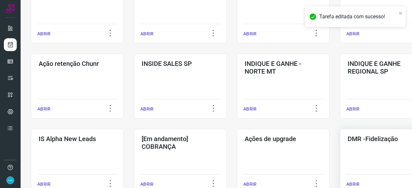
click at [356, 185] on p "ABRIR" at bounding box center [352, 184] width 13 height 7
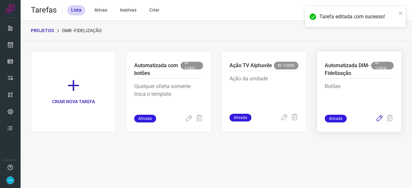
click at [378, 118] on icon at bounding box center [379, 119] width 8 height 8
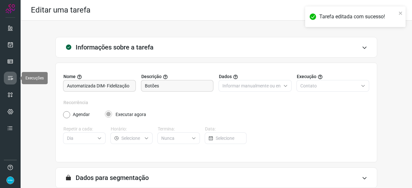
click at [8, 74] on link at bounding box center [10, 78] width 13 height 13
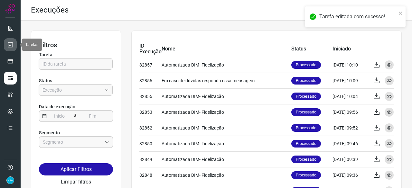
click at [12, 48] on icon at bounding box center [10, 44] width 7 height 6
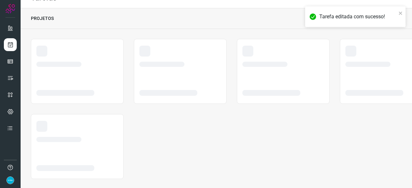
scroll to position [19, 0]
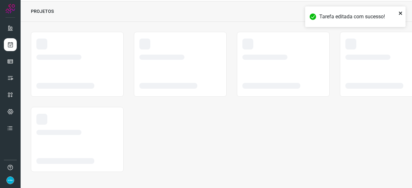
click at [399, 14] on icon "close" at bounding box center [400, 13] width 3 height 3
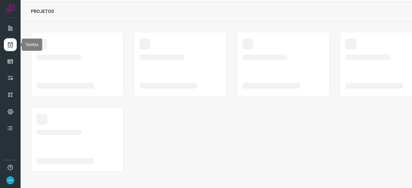
click at [10, 46] on icon at bounding box center [10, 44] width 7 height 6
click at [8, 61] on icon at bounding box center [10, 61] width 6 height 6
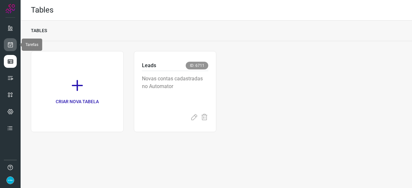
click at [10, 43] on icon at bounding box center [10, 44] width 7 height 6
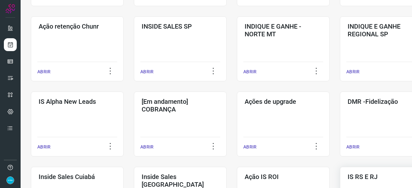
scroll to position [257, 0]
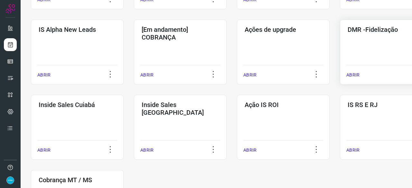
click at [354, 76] on p "ABRIR" at bounding box center [352, 75] width 13 height 7
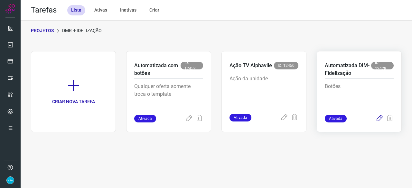
click at [380, 118] on icon at bounding box center [379, 119] width 8 height 8
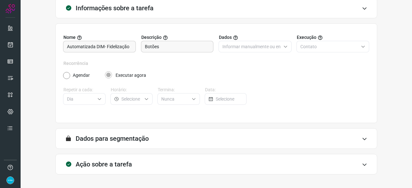
scroll to position [63, 0]
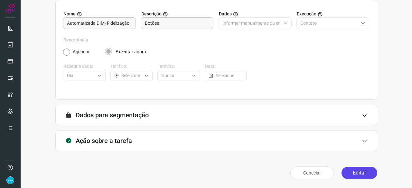
click at [359, 174] on button "Editar" at bounding box center [359, 173] width 36 height 12
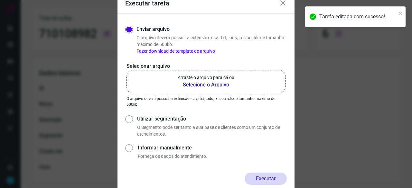
click at [201, 84] on b "Selecione o Arquivo" at bounding box center [206, 85] width 57 height 8
click at [0, 0] on input "Arraste o arquivo para cá ou Selecione o Arquivo" at bounding box center [0, 0] width 0 height 0
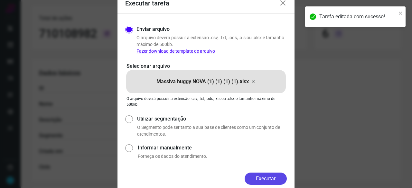
click at [257, 176] on button "Executar" at bounding box center [265, 179] width 42 height 12
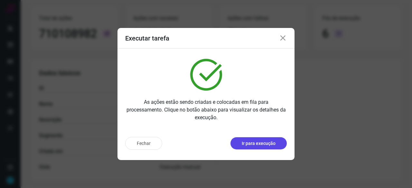
click at [262, 145] on p "Ir para execução" at bounding box center [259, 143] width 34 height 7
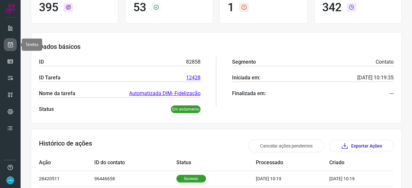
click at [11, 47] on icon at bounding box center [10, 44] width 7 height 6
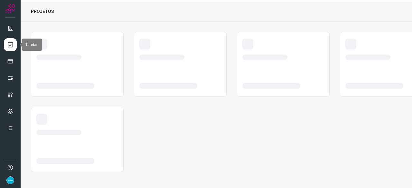
scroll to position [19, 0]
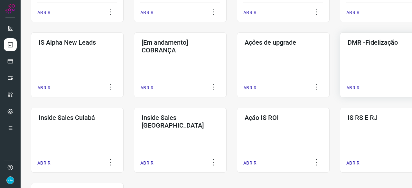
click at [355, 87] on p "ABRIR" at bounding box center [352, 88] width 13 height 7
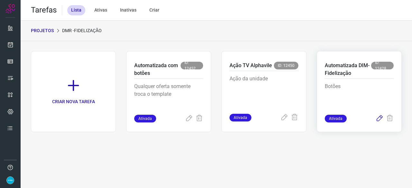
click at [380, 117] on icon at bounding box center [379, 119] width 8 height 8
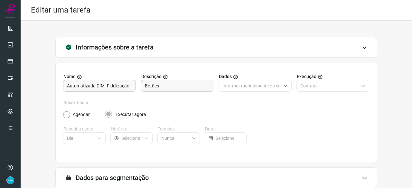
scroll to position [63, 0]
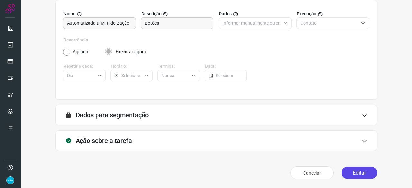
click at [346, 176] on button "Editar" at bounding box center [359, 173] width 36 height 12
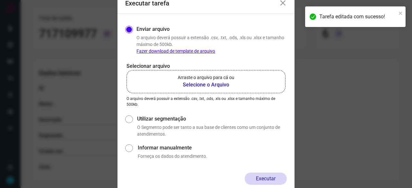
click at [197, 85] on b "Selecione o Arquivo" at bounding box center [206, 85] width 57 height 8
click at [0, 0] on input "Arraste o arquivo para cá ou Selecione o Arquivo" at bounding box center [0, 0] width 0 height 0
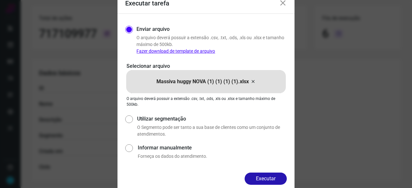
drag, startPoint x: 263, startPoint y: 178, endPoint x: 270, endPoint y: 178, distance: 6.8
click at [264, 177] on button "Executar" at bounding box center [265, 179] width 42 height 12
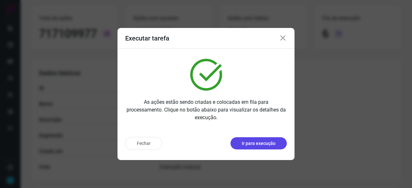
click at [278, 143] on button "Ir para execução" at bounding box center [258, 143] width 56 height 12
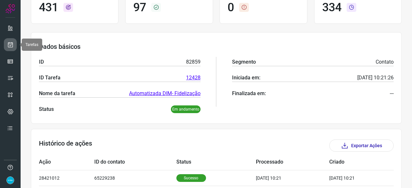
click at [10, 45] on icon at bounding box center [10, 44] width 7 height 6
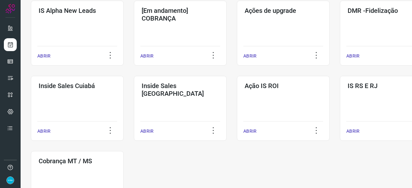
scroll to position [277, 0]
click at [353, 54] on p "ABRIR" at bounding box center [352, 55] width 13 height 7
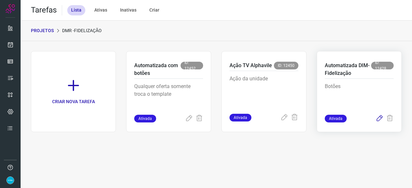
click at [379, 117] on icon at bounding box center [379, 119] width 8 height 8
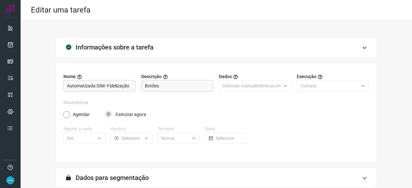
scroll to position [63, 0]
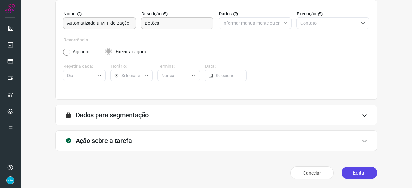
click at [366, 173] on button "Editar" at bounding box center [359, 173] width 36 height 12
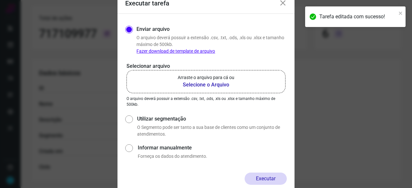
click at [210, 85] on b "Selecione o Arquivo" at bounding box center [206, 85] width 57 height 8
click at [0, 0] on input "Arraste o arquivo para cá ou Selecione o Arquivo" at bounding box center [0, 0] width 0 height 0
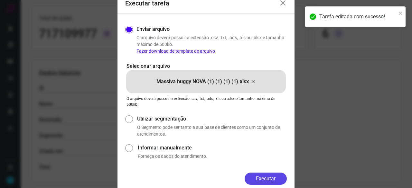
click at [268, 177] on button "Executar" at bounding box center [265, 179] width 42 height 12
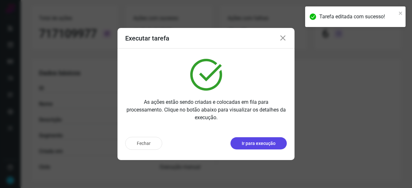
click at [266, 145] on p "Ir para execução" at bounding box center [259, 143] width 34 height 7
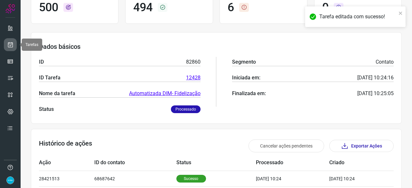
click at [13, 46] on icon at bounding box center [10, 44] width 7 height 6
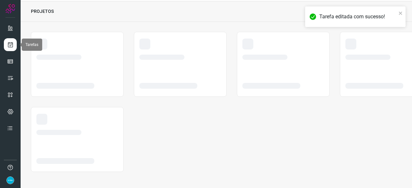
scroll to position [19, 0]
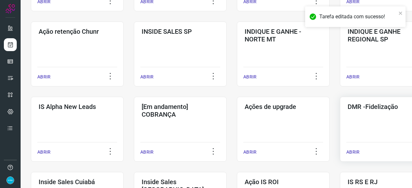
click at [352, 150] on p "ABRIR" at bounding box center [352, 152] width 13 height 7
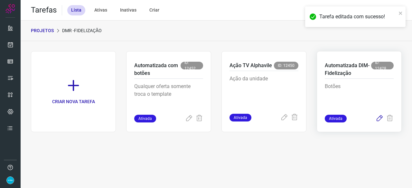
click at [378, 116] on icon at bounding box center [379, 119] width 8 height 8
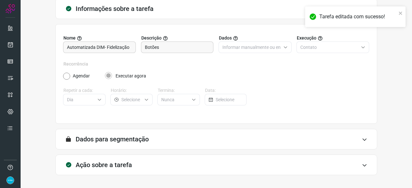
scroll to position [63, 0]
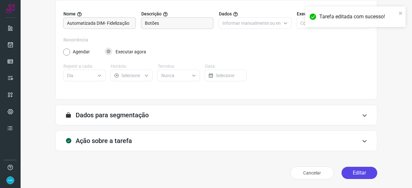
click at [351, 173] on button "Editar" at bounding box center [359, 173] width 36 height 12
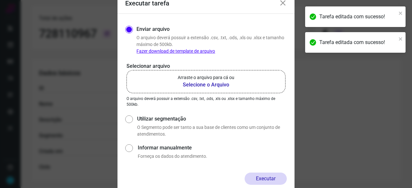
click at [212, 84] on b "Selecione o Arquivo" at bounding box center [206, 85] width 57 height 8
click at [0, 0] on input "Arraste o arquivo para cá ou Selecione o Arquivo" at bounding box center [0, 0] width 0 height 0
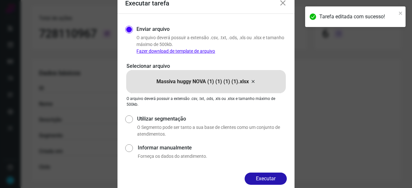
drag, startPoint x: 265, startPoint y: 178, endPoint x: 289, endPoint y: 185, distance: 25.4
click at [265, 178] on button "Executar" at bounding box center [265, 179] width 42 height 12
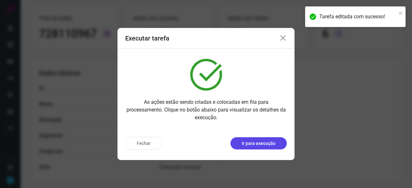
click at [267, 144] on p "Ir para execução" at bounding box center [259, 143] width 34 height 7
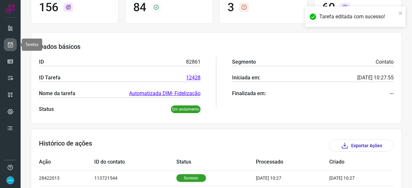
click at [10, 42] on icon at bounding box center [10, 44] width 7 height 6
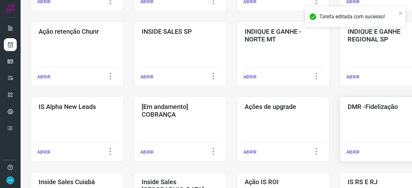
click at [355, 153] on p "ABRIR" at bounding box center [352, 152] width 13 height 7
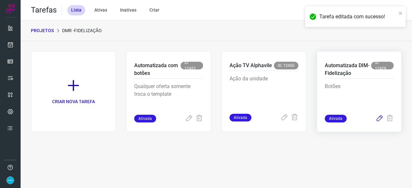
click at [379, 117] on icon at bounding box center [379, 119] width 8 height 8
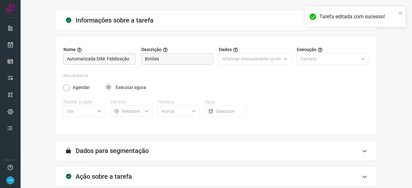
scroll to position [63, 0]
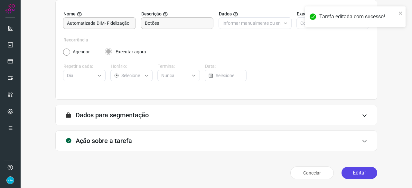
click at [347, 175] on button "Editar" at bounding box center [359, 173] width 36 height 12
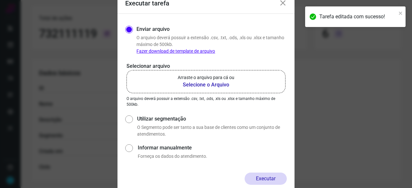
click at [212, 84] on b "Selecione o Arquivo" at bounding box center [206, 85] width 57 height 8
click at [0, 0] on input "Arraste o arquivo para cá ou Selecione o Arquivo" at bounding box center [0, 0] width 0 height 0
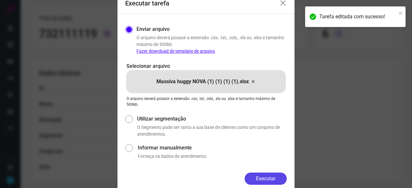
click at [258, 178] on button "Executar" at bounding box center [265, 179] width 42 height 12
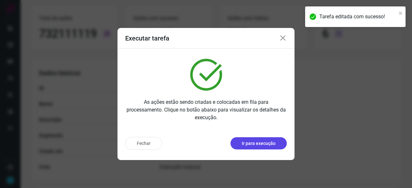
click at [261, 145] on p "Ir para execução" at bounding box center [259, 143] width 34 height 7
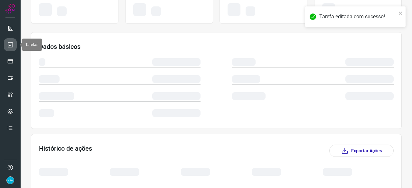
click at [12, 47] on icon at bounding box center [10, 44] width 7 height 6
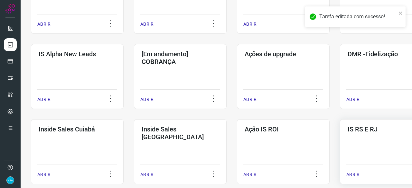
scroll to position [244, 0]
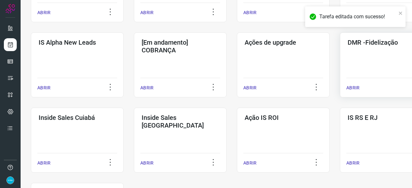
click at [356, 88] on p "ABRIR" at bounding box center [352, 88] width 13 height 7
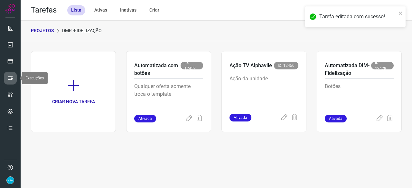
click at [10, 76] on icon at bounding box center [10, 78] width 6 height 6
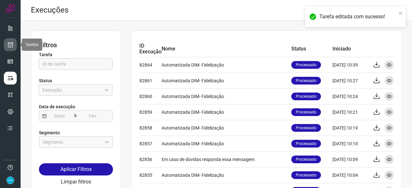
click at [12, 41] on icon at bounding box center [10, 44] width 7 height 6
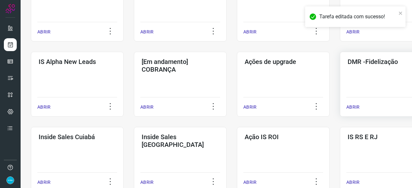
click at [354, 105] on p "ABRIR" at bounding box center [352, 107] width 13 height 7
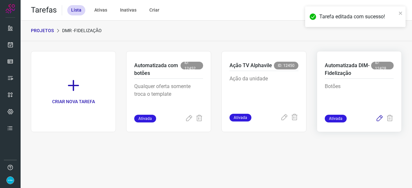
click at [380, 118] on icon at bounding box center [379, 119] width 8 height 8
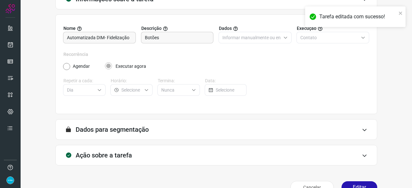
scroll to position [63, 0]
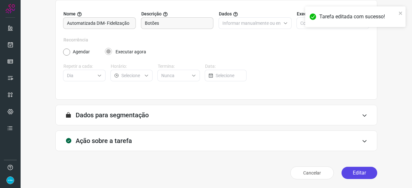
click at [354, 170] on button "Editar" at bounding box center [359, 173] width 36 height 12
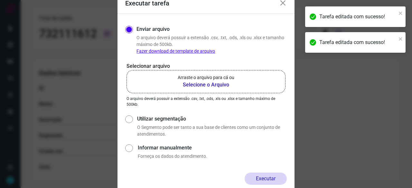
click at [202, 87] on b "Selecione o Arquivo" at bounding box center [206, 85] width 57 height 8
click at [0, 0] on input "Arraste o arquivo para cá ou Selecione o Arquivo" at bounding box center [0, 0] width 0 height 0
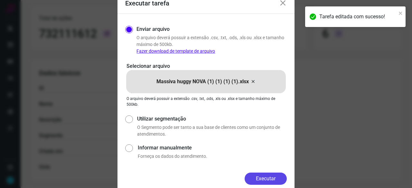
click at [259, 178] on button "Executar" at bounding box center [265, 179] width 42 height 12
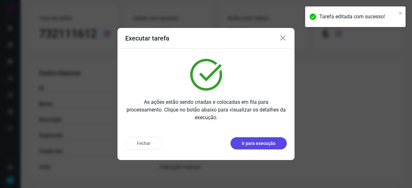
click at [248, 144] on p "Ir para execução" at bounding box center [259, 143] width 34 height 7
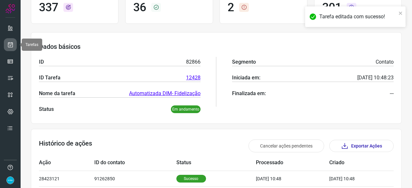
click at [12, 43] on icon at bounding box center [10, 44] width 7 height 6
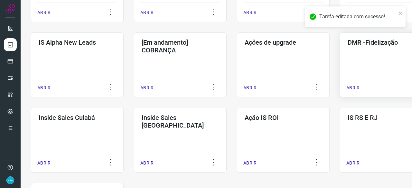
click at [354, 86] on p "ABRIR" at bounding box center [352, 88] width 13 height 7
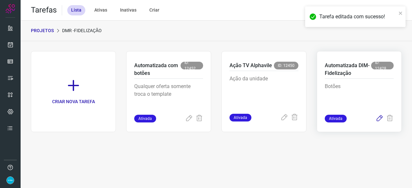
click at [380, 117] on icon at bounding box center [379, 119] width 8 height 8
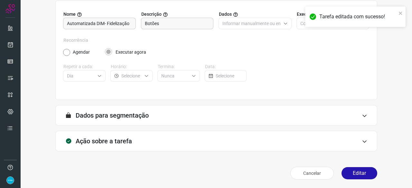
scroll to position [63, 0]
click at [353, 172] on button "Editar" at bounding box center [359, 173] width 36 height 12
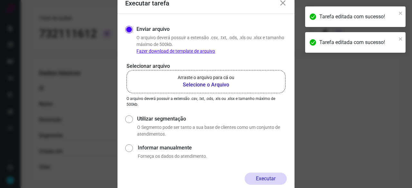
click at [212, 85] on b "Selecione o Arquivo" at bounding box center [206, 85] width 57 height 8
click at [0, 0] on input "Arraste o arquivo para cá ou Selecione o Arquivo" at bounding box center [0, 0] width 0 height 0
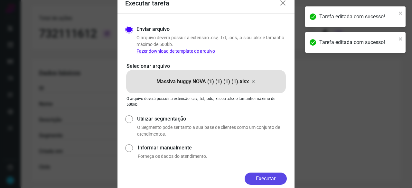
click at [267, 177] on button "Executar" at bounding box center [265, 179] width 42 height 12
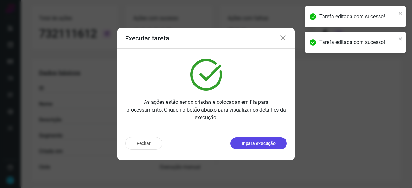
click at [264, 144] on p "Ir para execução" at bounding box center [259, 143] width 34 height 7
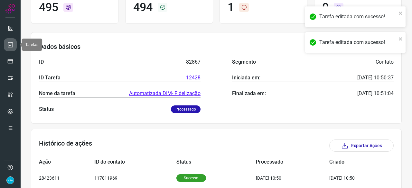
click at [9, 44] on icon at bounding box center [10, 44] width 7 height 6
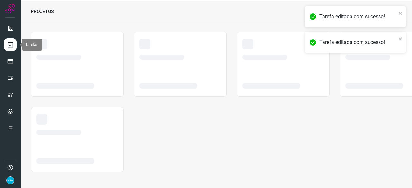
scroll to position [19, 0]
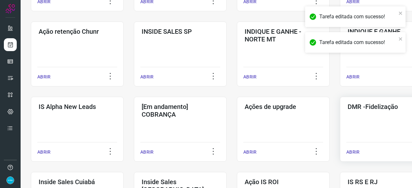
click at [355, 152] on p "ABRIR" at bounding box center [352, 152] width 13 height 7
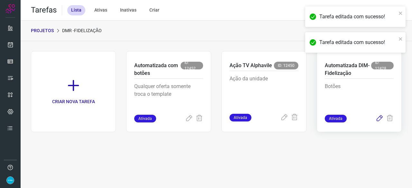
click at [379, 117] on icon at bounding box center [379, 119] width 8 height 8
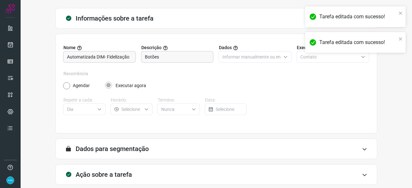
scroll to position [63, 0]
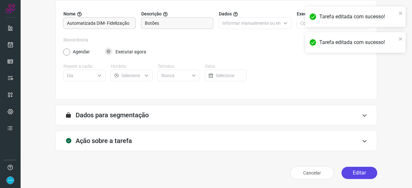
click at [361, 170] on button "Editar" at bounding box center [359, 173] width 36 height 12
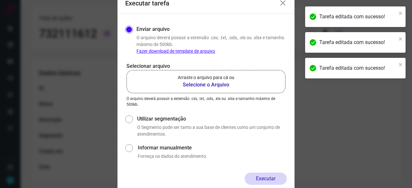
click at [201, 84] on b "Selecione o Arquivo" at bounding box center [206, 85] width 57 height 8
click at [0, 0] on input "Arraste o arquivo para cá ou Selecione o Arquivo" at bounding box center [0, 0] width 0 height 0
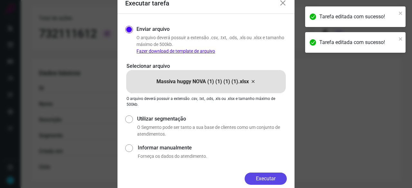
click at [263, 179] on button "Executar" at bounding box center [265, 179] width 42 height 12
